Goal: Information Seeking & Learning: Learn about a topic

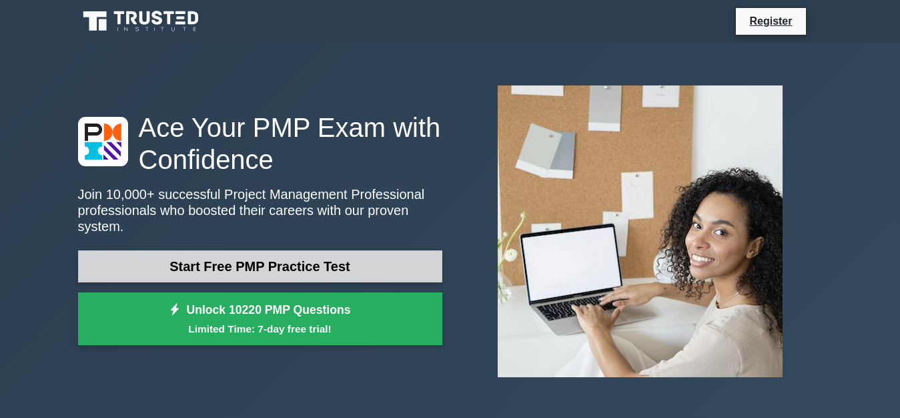
click at [299, 255] on link "Start Free PMP Practice Test" at bounding box center [260, 266] width 364 height 32
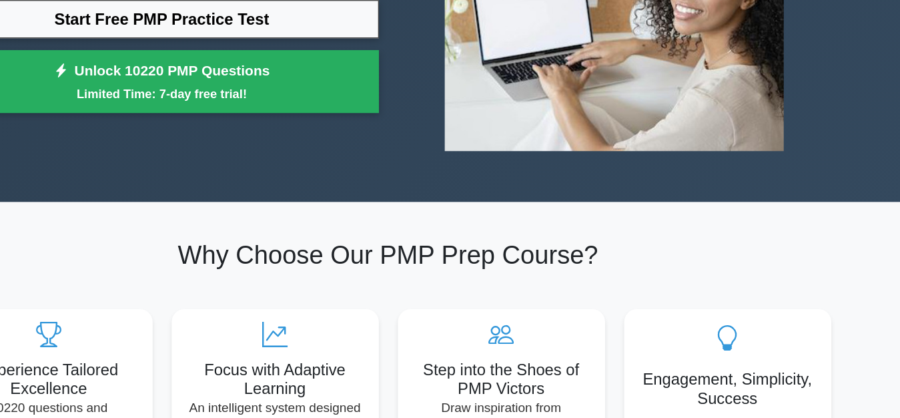
scroll to position [238, 0]
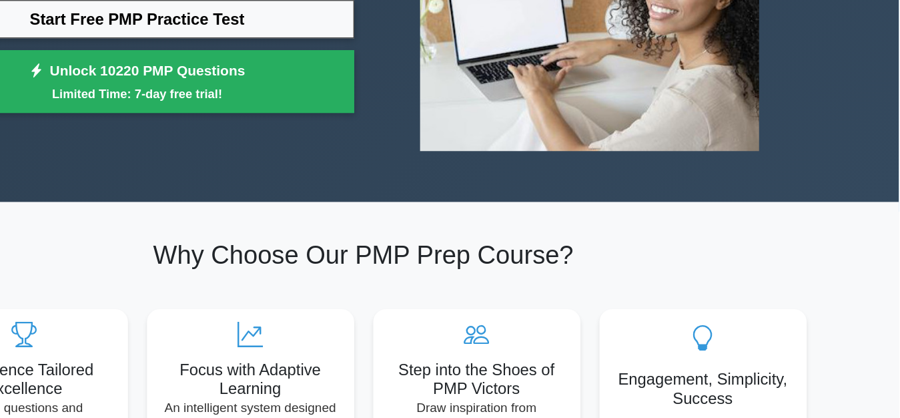
drag, startPoint x: 133, startPoint y: 167, endPoint x: 253, endPoint y: 176, distance: 120.4
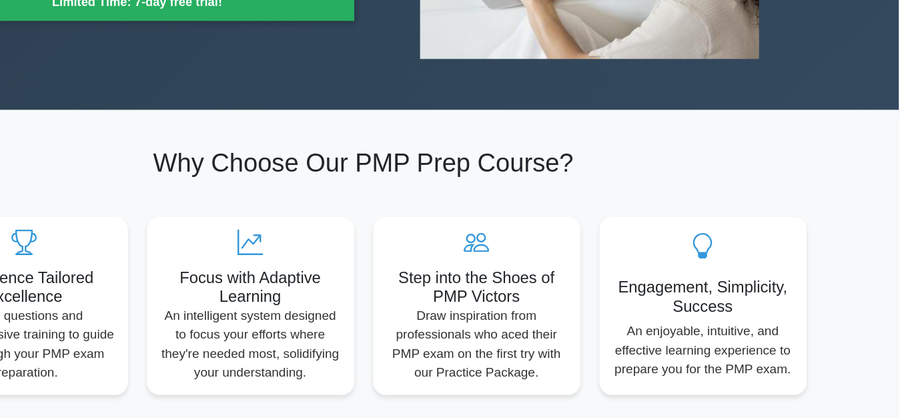
scroll to position [268, 0]
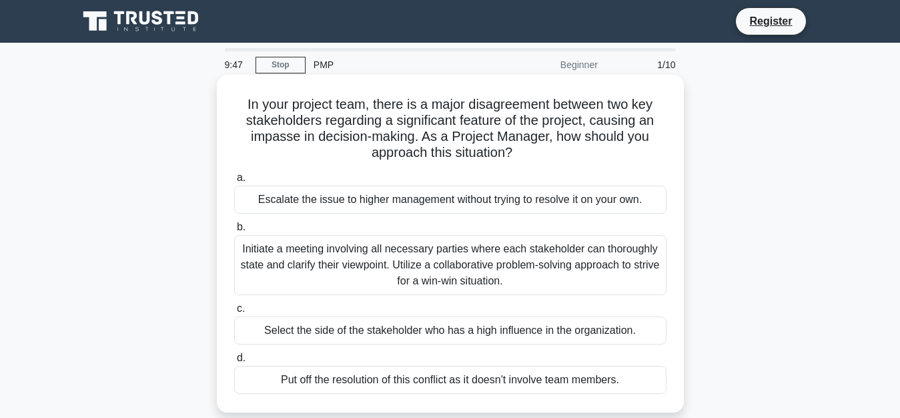
click at [256, 254] on div "Initiate a meeting involving all necessary parties where each stakeholder can t…" at bounding box center [450, 265] width 432 height 60
click at [234, 231] on input "b. Initiate a meeting involving all necessary parties where each stakeholder ca…" at bounding box center [234, 227] width 0 height 9
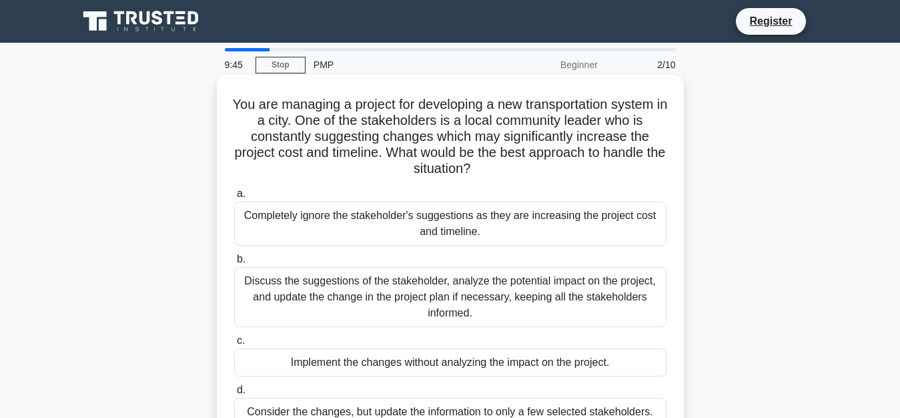
click at [271, 215] on div "Completely ignore the stakeholder's suggestions as they are increasing the proj…" at bounding box center [450, 223] width 432 height 44
click at [234, 198] on input "a. Completely ignore the stakeholder's suggestions as they are increasing the p…" at bounding box center [234, 193] width 0 height 9
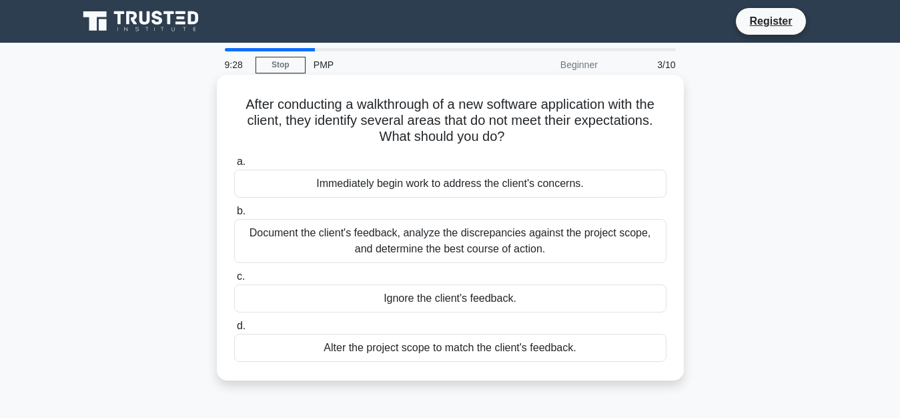
click at [263, 341] on div "Alter the project scope to match the client's feedback." at bounding box center [450, 347] width 432 height 28
click at [234, 330] on input "d. Alter the project scope to match the client's feedback." at bounding box center [234, 325] width 0 height 9
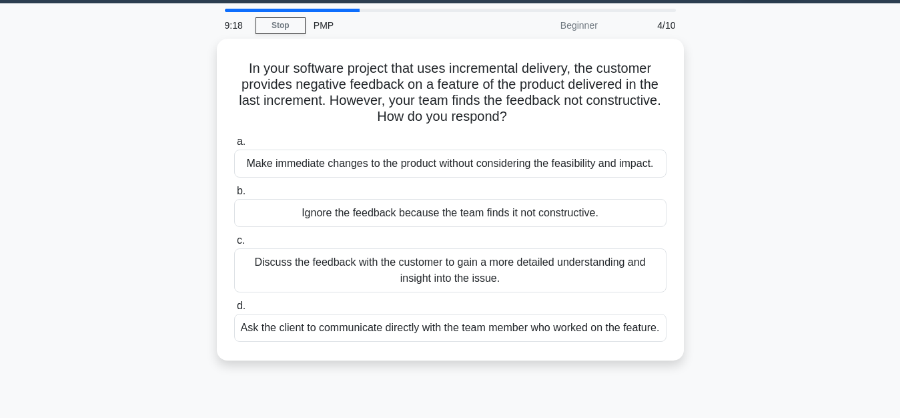
scroll to position [40, 0]
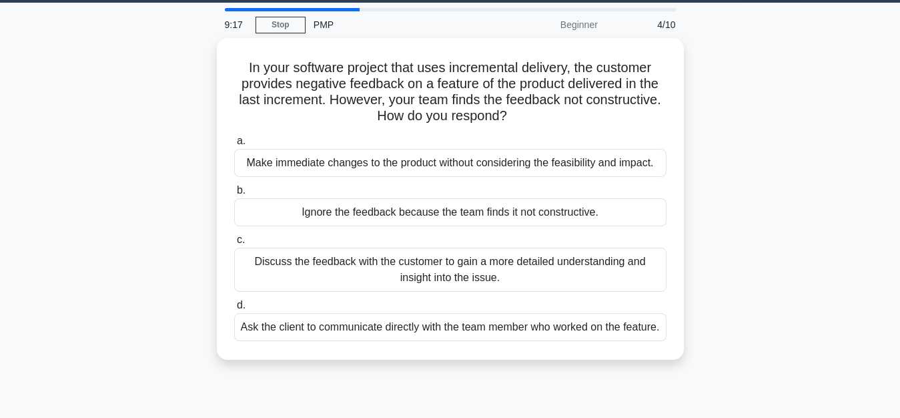
click at [263, 341] on div "Ask the client to communicate directly with the team member who worked on the f…" at bounding box center [450, 327] width 432 height 28
click at [234, 309] on input "d. Ask the client to communicate directly with the team member who worked on th…" at bounding box center [234, 305] width 0 height 9
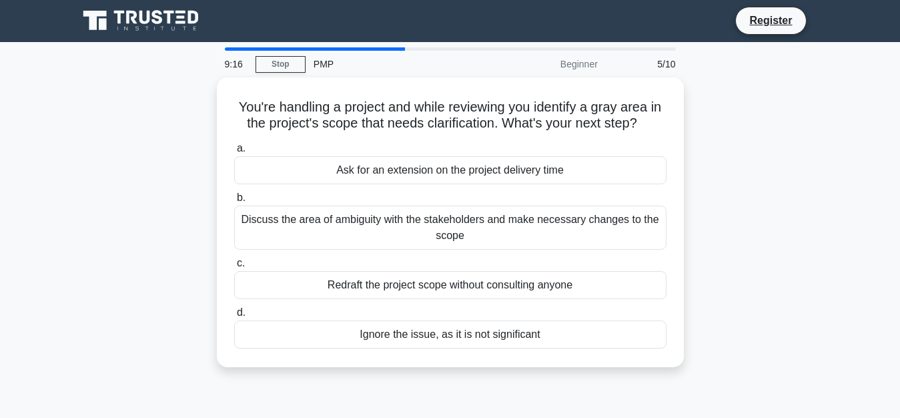
scroll to position [0, 0]
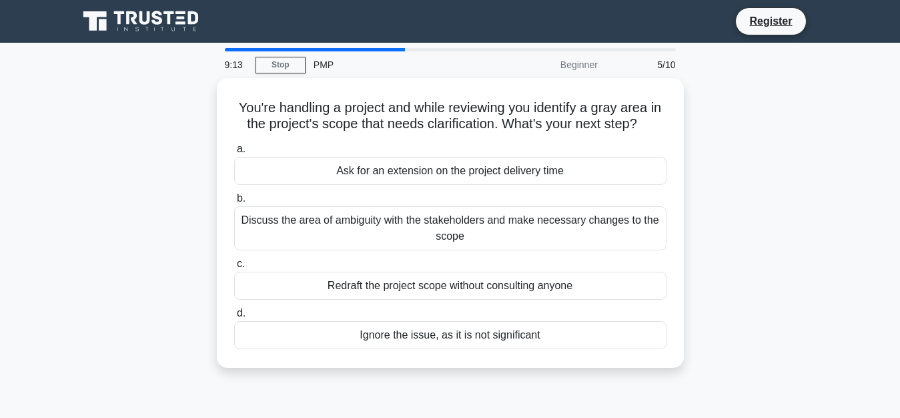
click at [263, 341] on div "Ignore the issue, as it is not significant" at bounding box center [450, 335] width 432 height 28
click at [234, 317] on input "d. Ignore the issue, as it is not significant" at bounding box center [234, 313] width 0 height 9
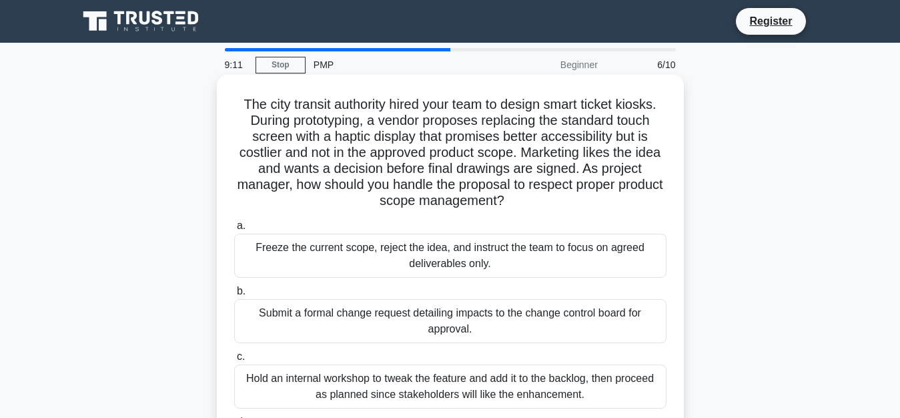
click at [271, 325] on div "Submit a formal change request detailing impacts to the change control board fo…" at bounding box center [450, 321] width 432 height 44
click at [234, 295] on input "b. Submit a formal change request detailing impacts to the change control board…" at bounding box center [234, 291] width 0 height 9
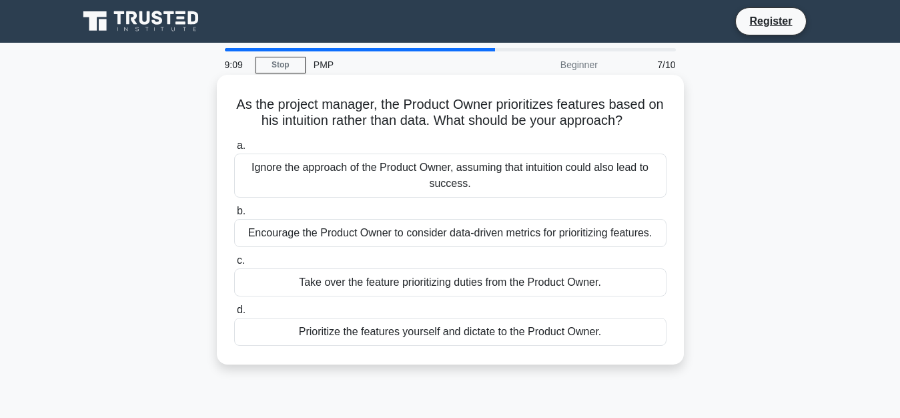
click at [295, 282] on div "Take over the feature prioritizing duties from the Product Owner." at bounding box center [450, 282] width 432 height 28
click at [234, 265] on input "c. Take over the feature prioritizing duties from the Product Owner." at bounding box center [234, 260] width 0 height 9
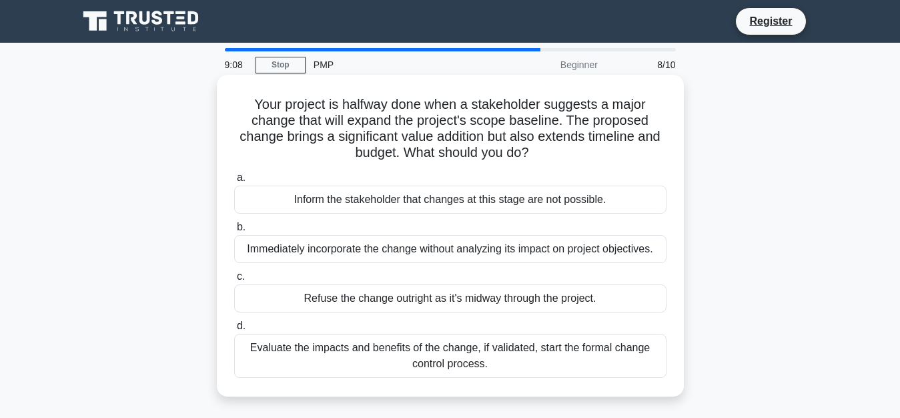
click at [307, 253] on div "Immediately incorporate the change without analyzing its impact on project obje…" at bounding box center [450, 249] width 432 height 28
click at [234, 231] on input "b. Immediately incorporate the change without analyzing its impact on project o…" at bounding box center [234, 227] width 0 height 9
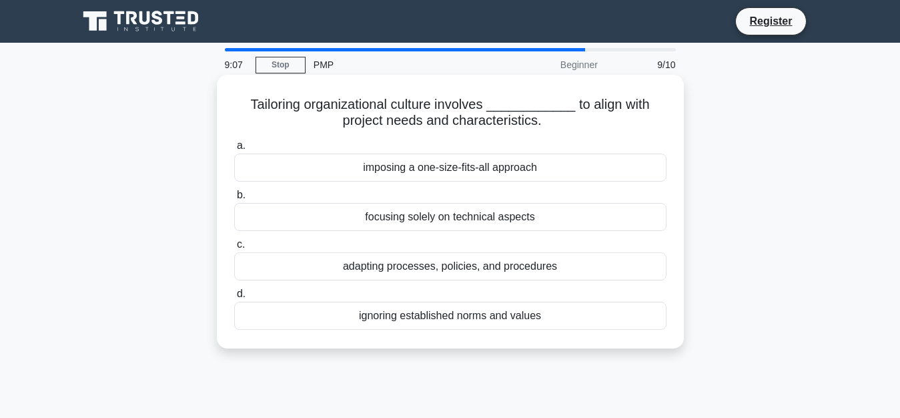
click at [338, 169] on div "imposing a one-size-fits-all approach" at bounding box center [450, 167] width 432 height 28
click at [234, 150] on input "a. imposing a one-size-fits-all approach" at bounding box center [234, 145] width 0 height 9
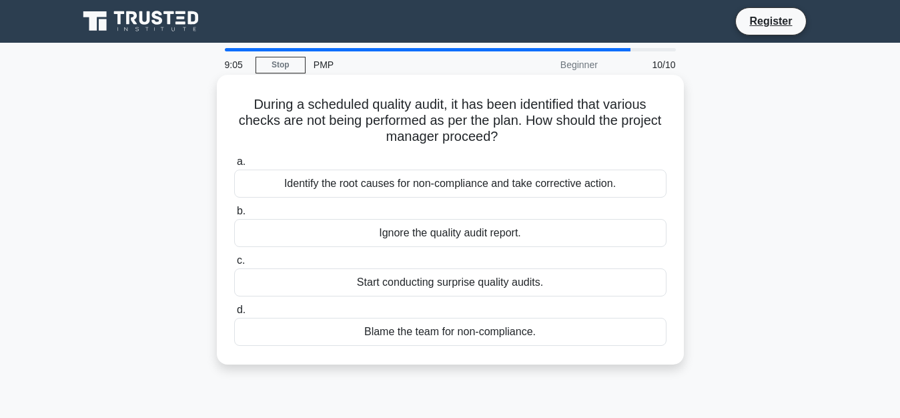
click at [332, 181] on div "Identify the root causes for non-compliance and take corrective action." at bounding box center [450, 183] width 432 height 28
click at [234, 166] on input "a. Identify the root causes for non-compliance and take corrective action." at bounding box center [234, 161] width 0 height 9
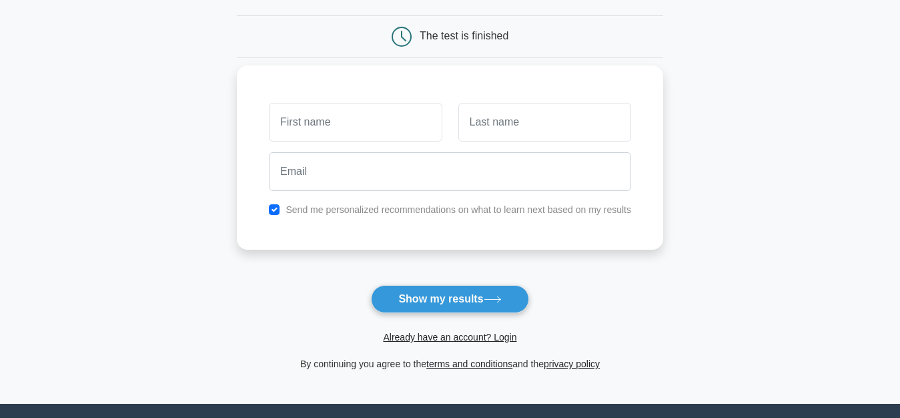
scroll to position [120, 0]
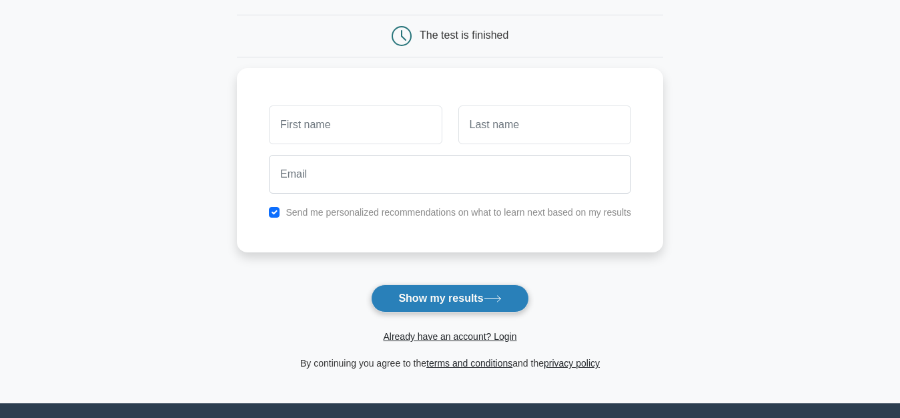
click at [412, 303] on button "Show my results" at bounding box center [449, 298] width 157 height 28
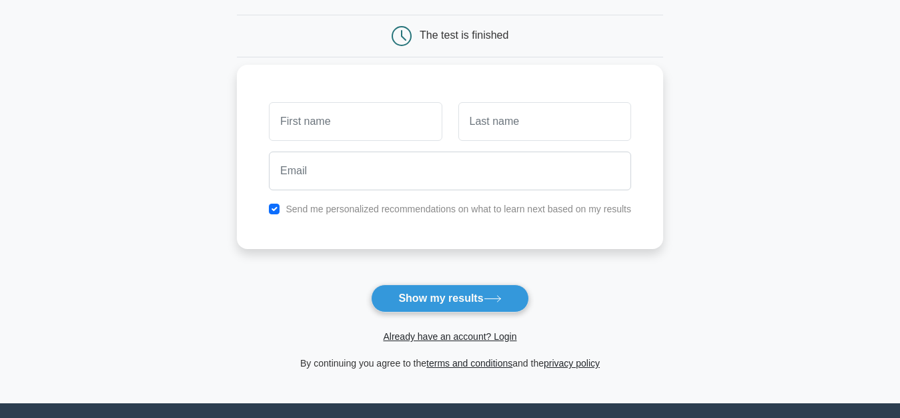
click at [482, 248] on div "Send me personalized recommendations on what to learn next based on my results" at bounding box center [450, 157] width 426 height 184
